Goal: Information Seeking & Learning: Check status

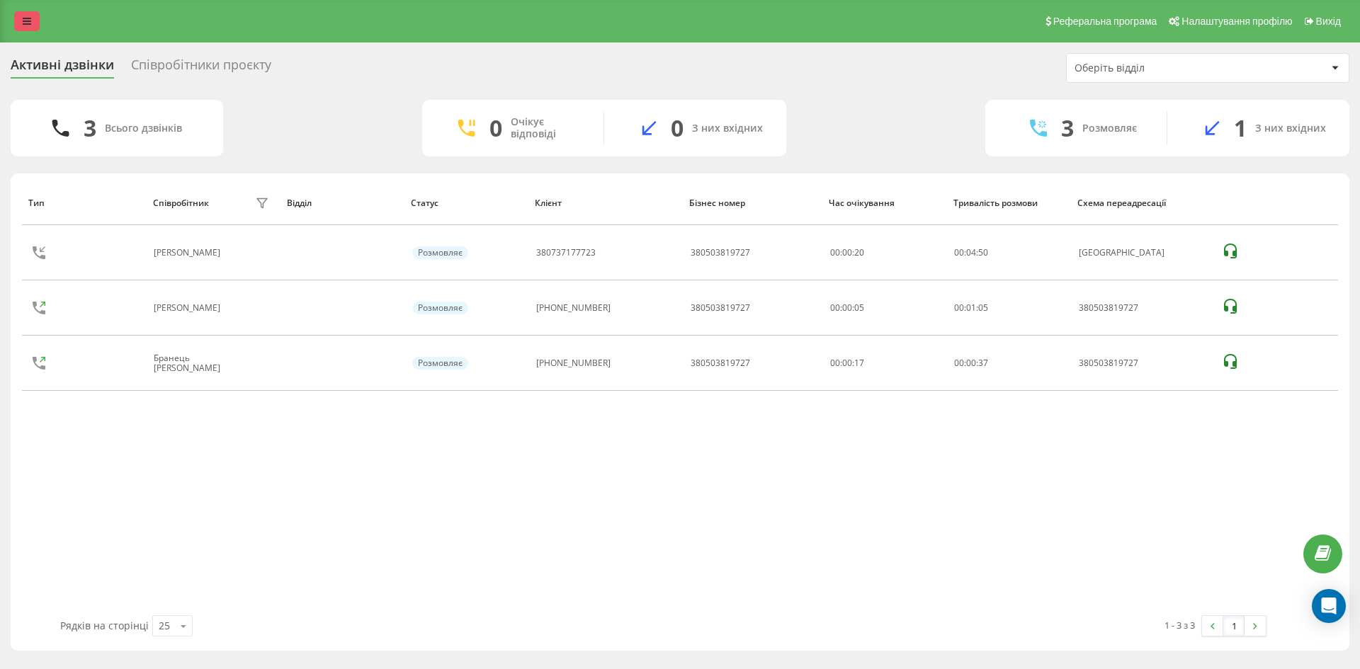
click at [18, 16] on link at bounding box center [27, 21] width 26 height 20
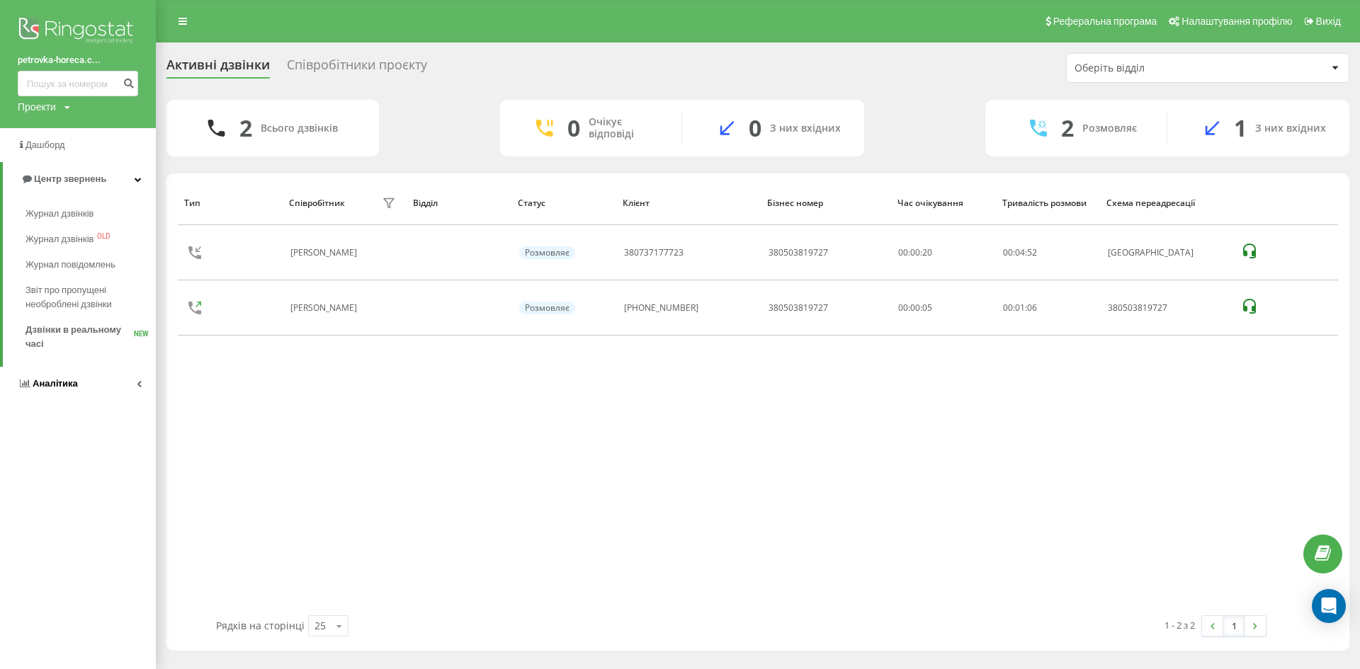
click at [120, 378] on link "Аналiтика" at bounding box center [78, 384] width 156 height 34
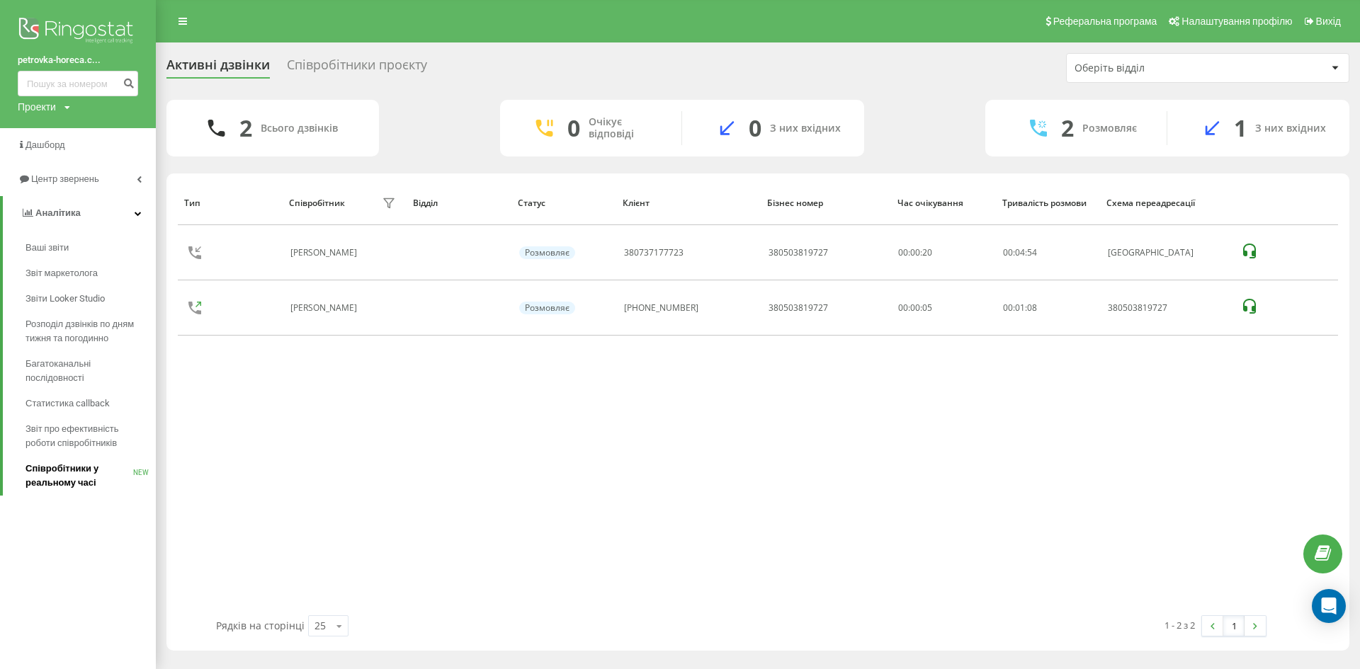
click at [103, 480] on span "Співробітники у реальному часі" at bounding box center [80, 476] width 108 height 28
click at [383, 70] on div "Співробітники проєкту" at bounding box center [357, 68] width 140 height 22
click at [390, 65] on div "Співробітники проєкту" at bounding box center [357, 68] width 140 height 22
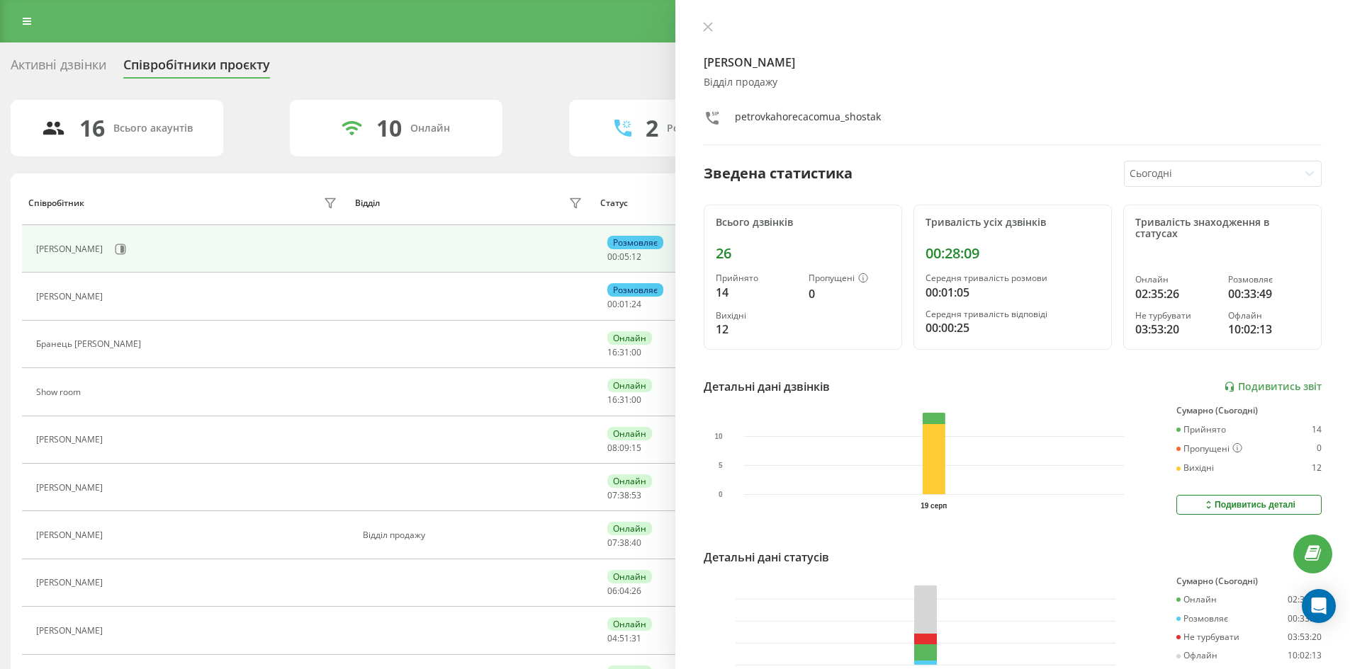
click at [169, 247] on div "Дорофій Емілія Сергіївна" at bounding box center [188, 249] width 305 height 24
click at [126, 246] on icon at bounding box center [120, 249] width 11 height 11
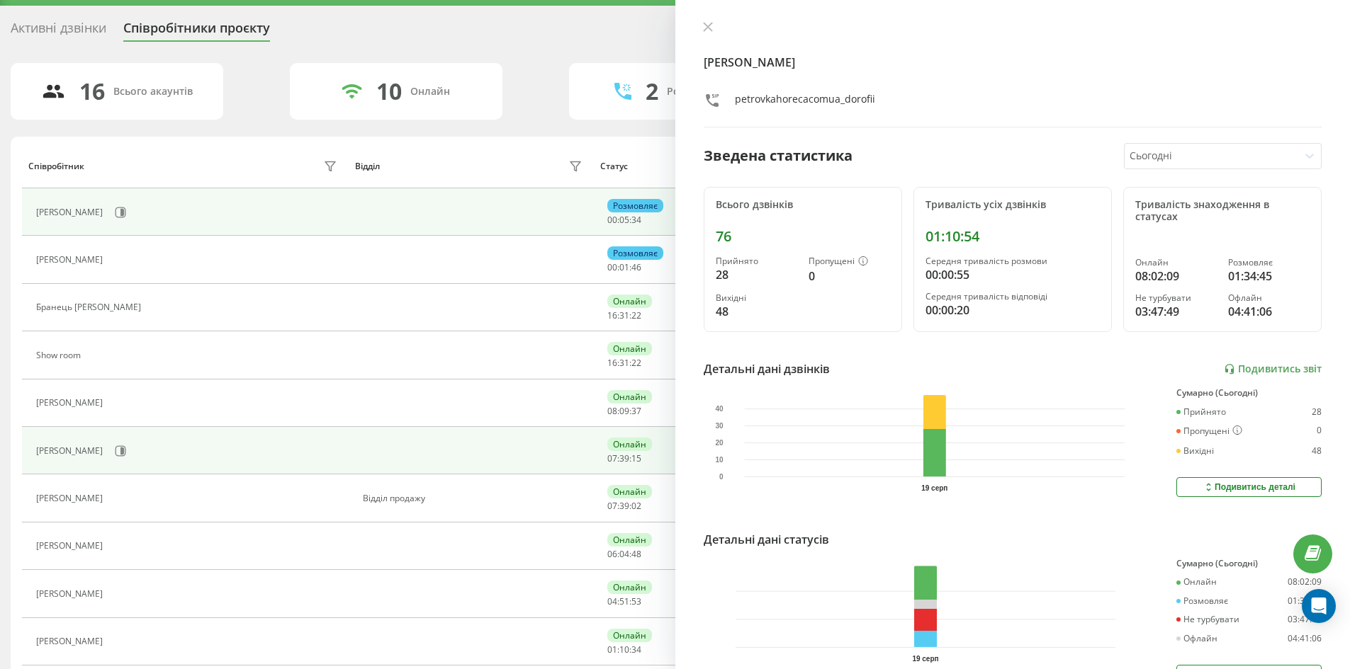
scroll to position [142, 0]
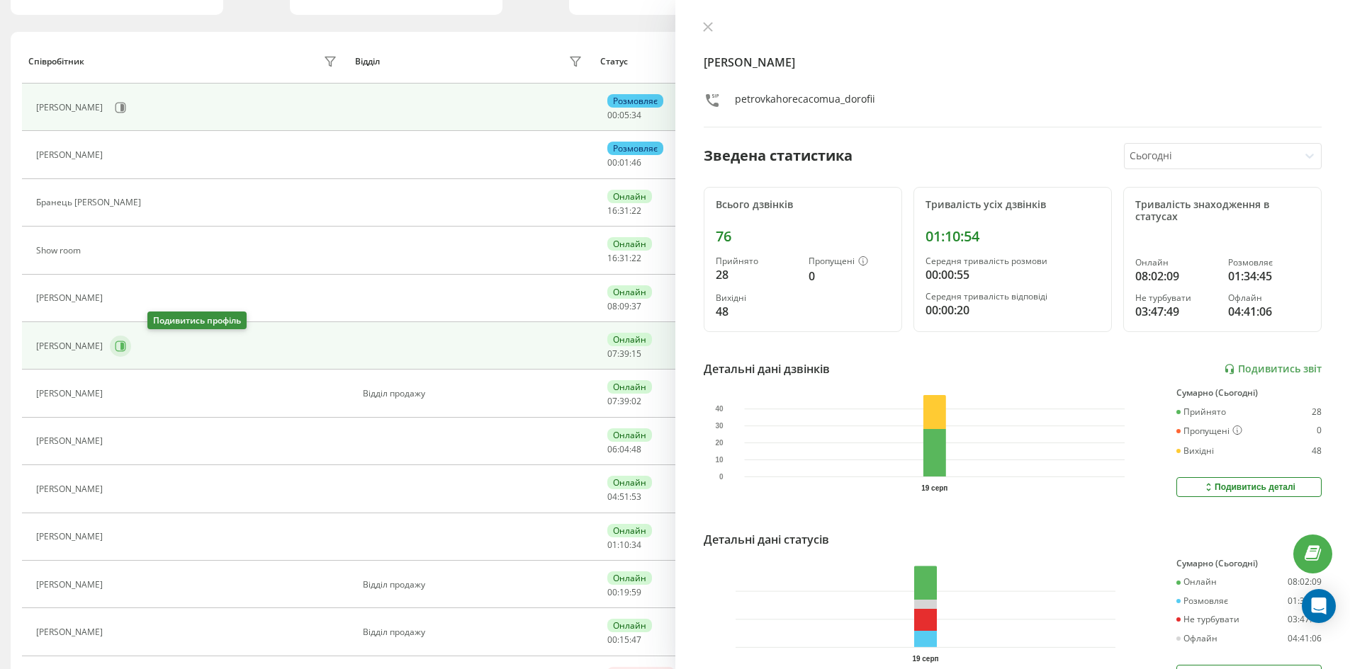
click at [131, 346] on button at bounding box center [120, 346] width 21 height 21
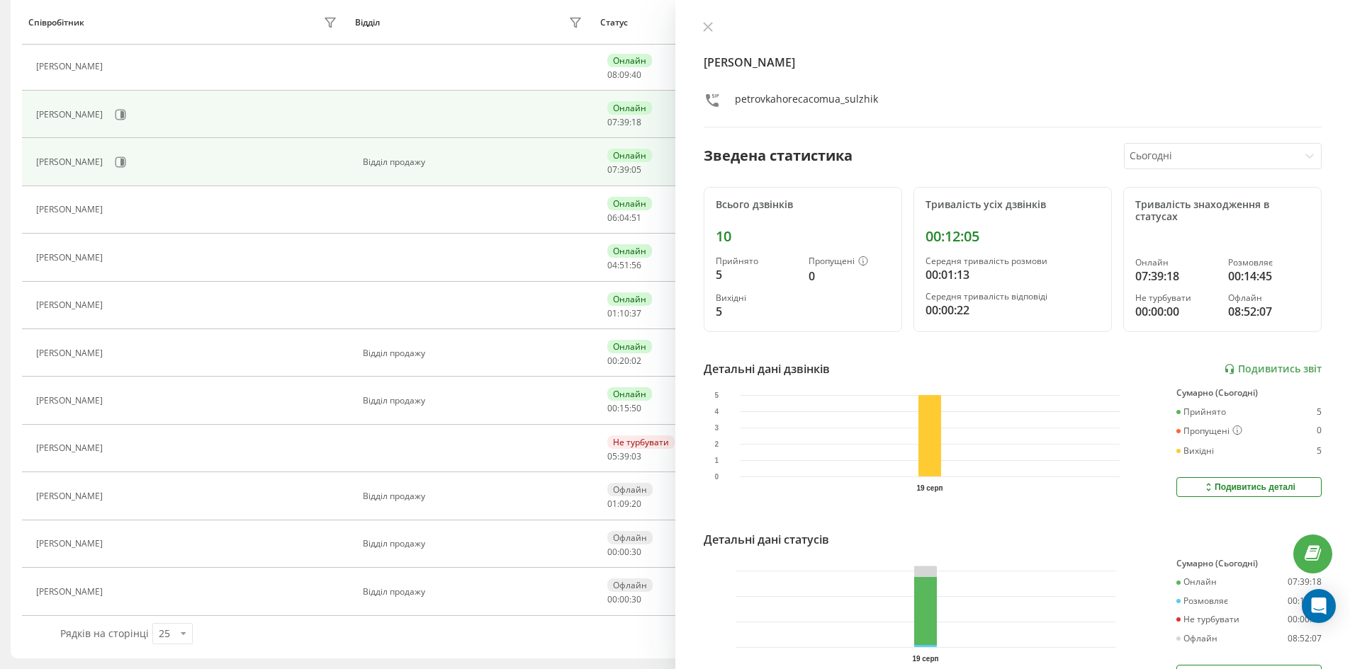
scroll to position [39, 0]
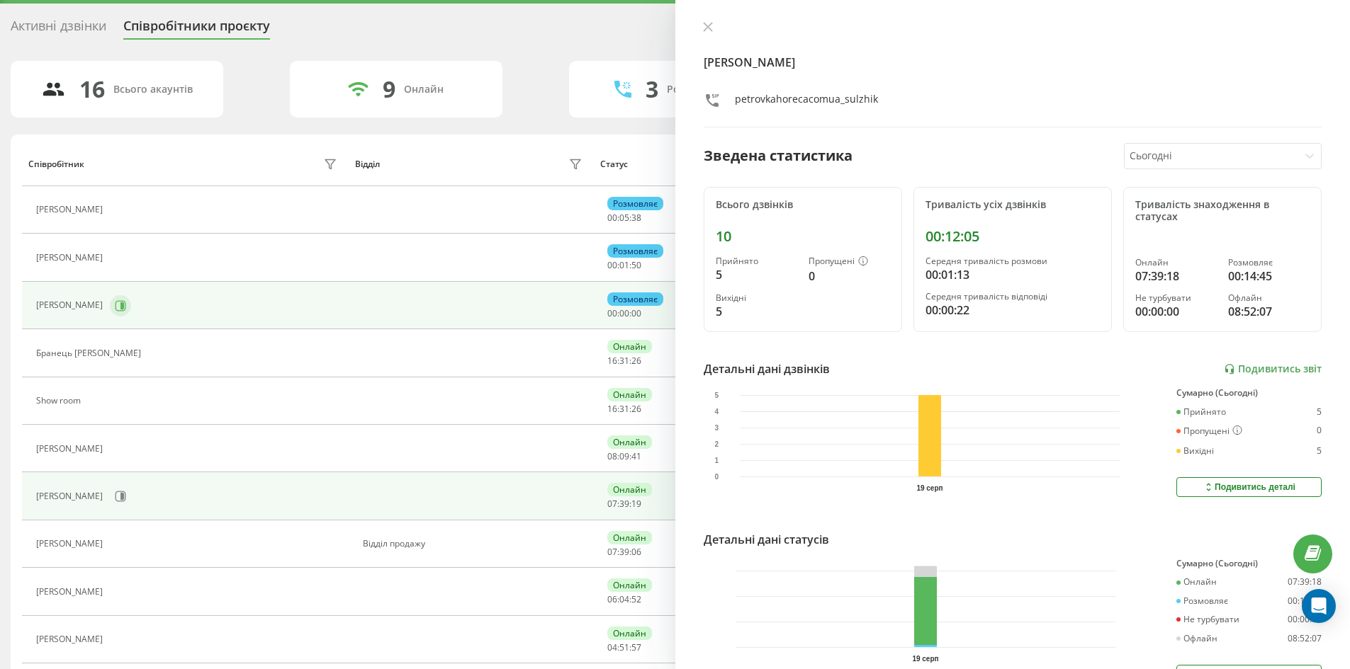
click at [126, 306] on icon at bounding box center [120, 305] width 11 height 11
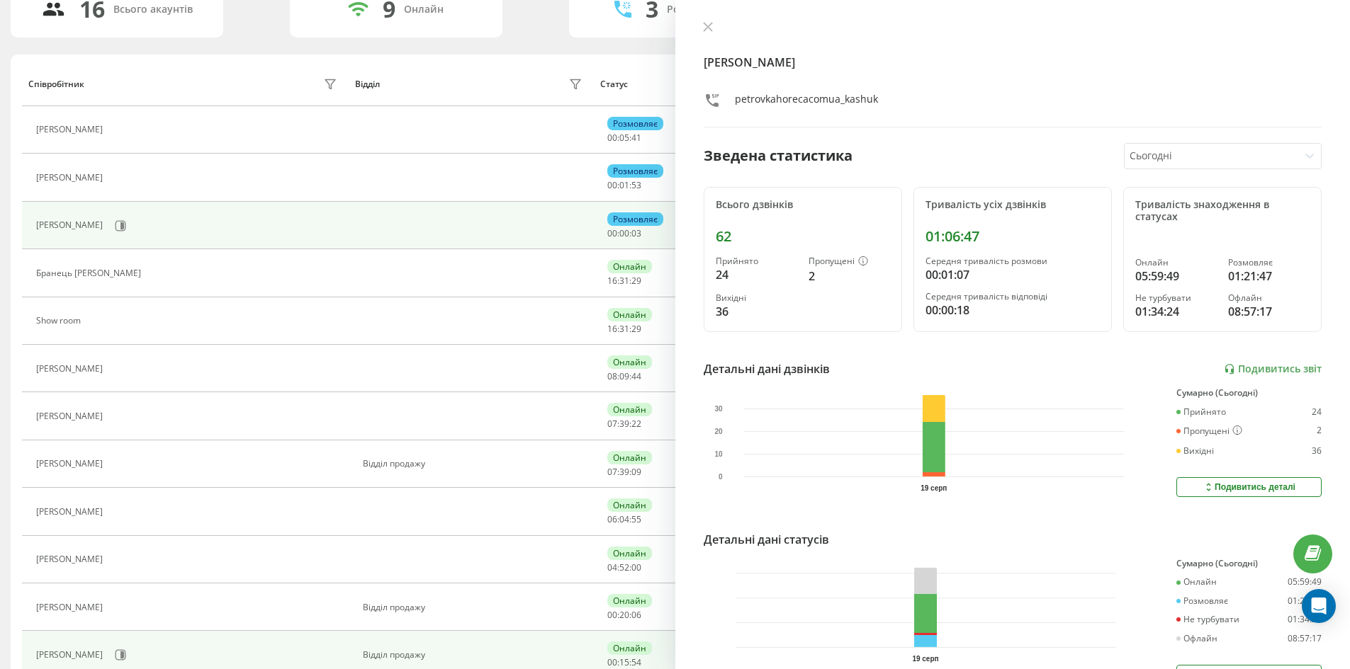
scroll to position [373, 0]
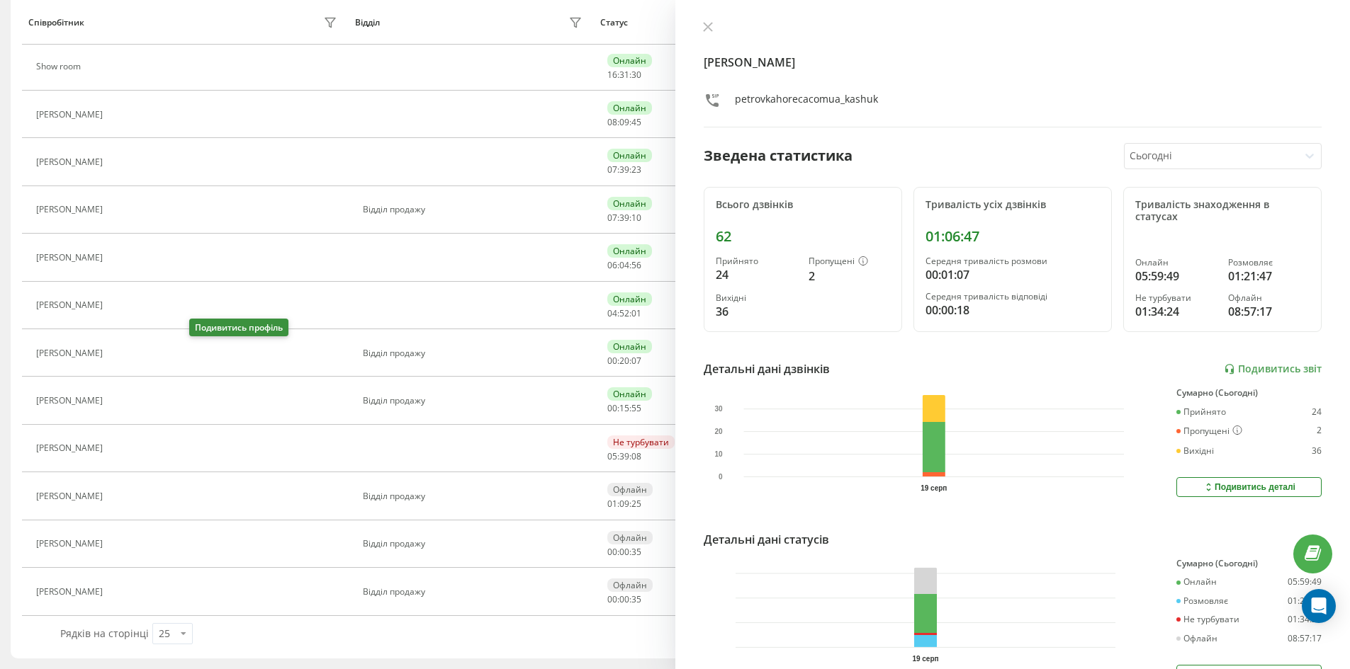
click at [122, 352] on icon at bounding box center [120, 353] width 4 height 7
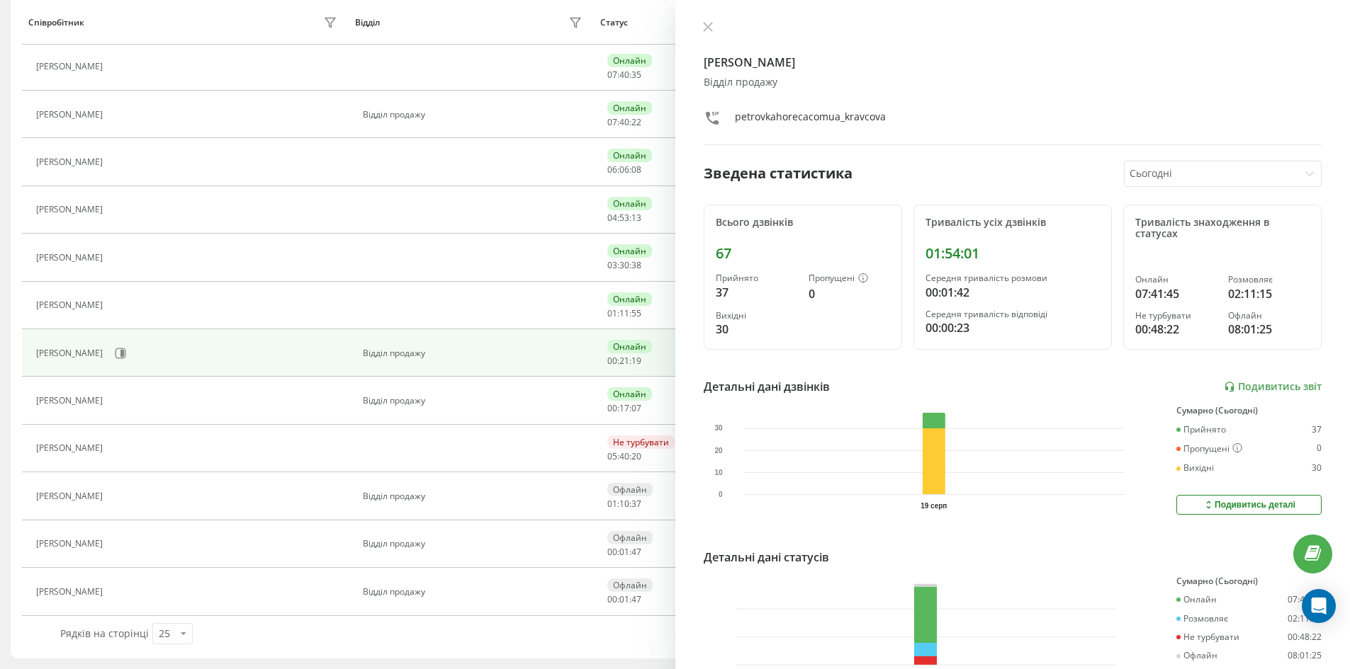
scroll to position [278, 0]
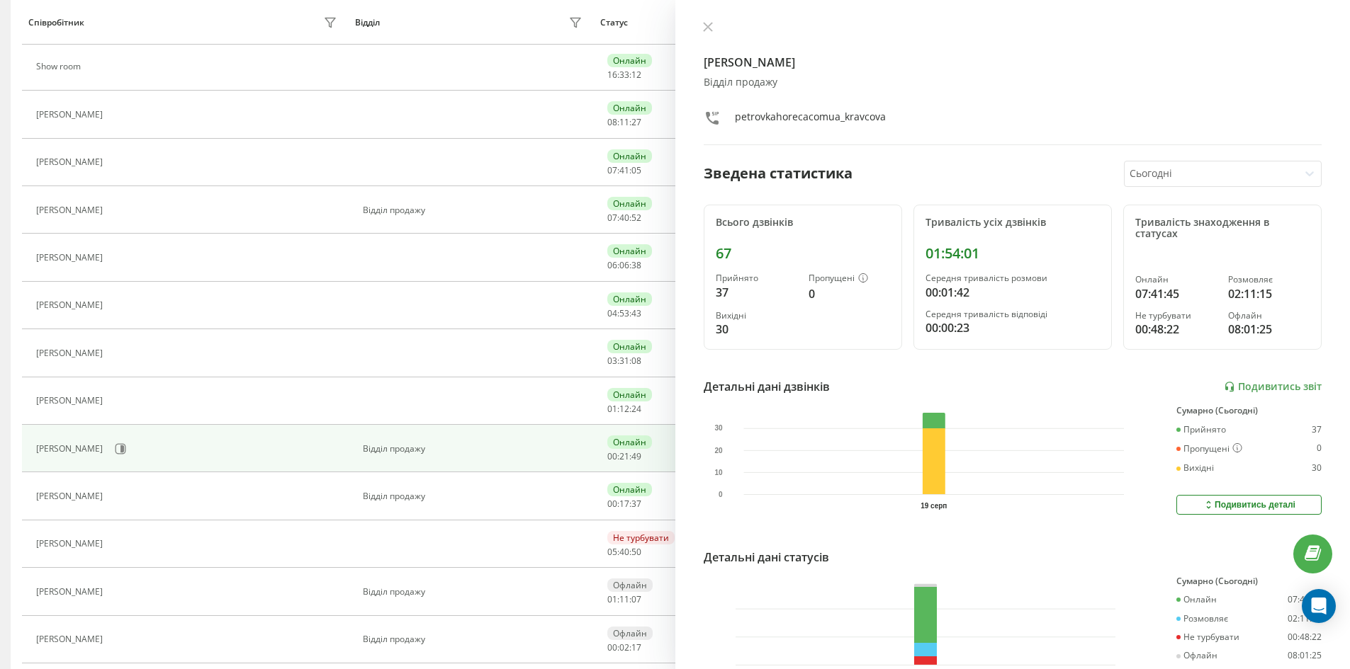
click at [1245, 166] on div at bounding box center [1210, 174] width 163 height 16
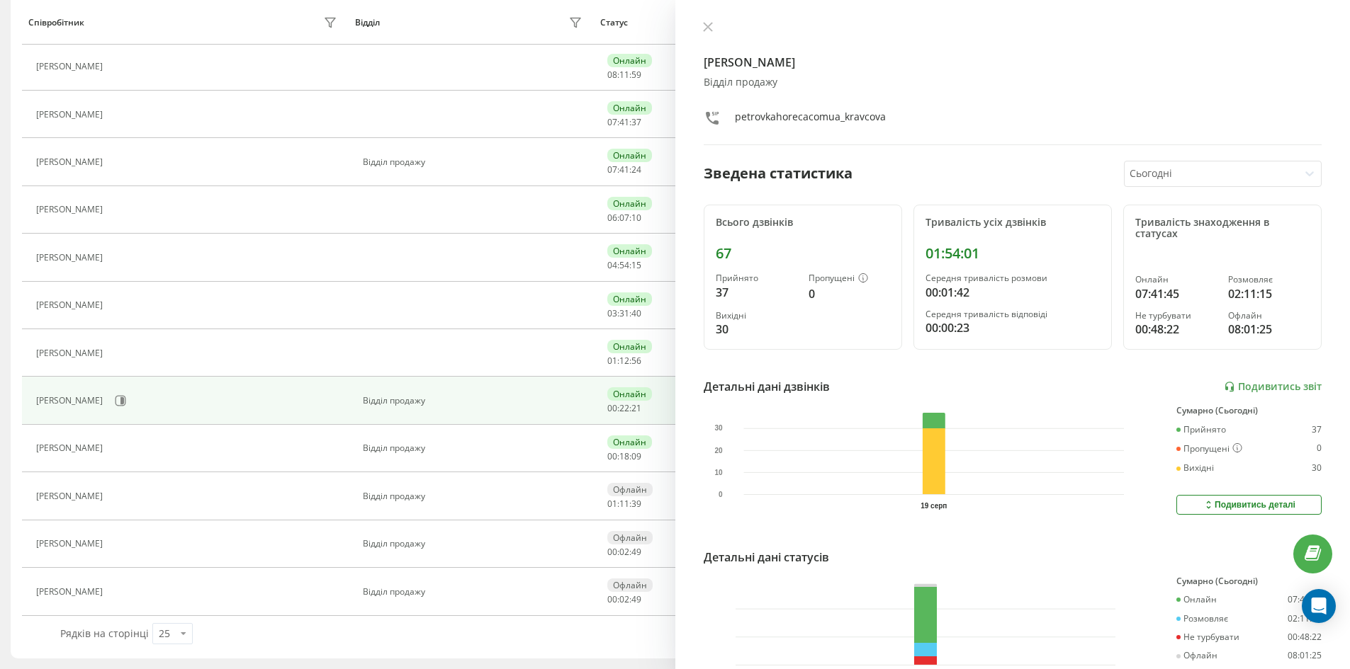
scroll to position [0, 0]
